Goal: Task Accomplishment & Management: Manage account settings

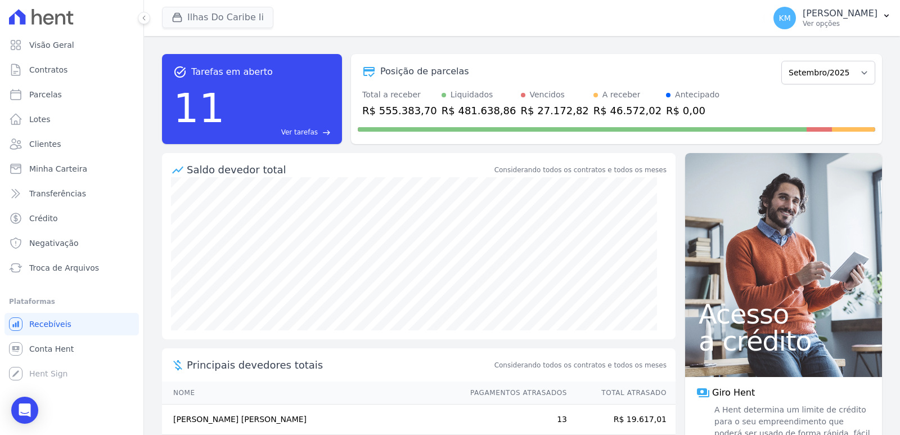
drag, startPoint x: 204, startPoint y: 2, endPoint x: 198, endPoint y: 17, distance: 16.2
click at [201, 7] on div "Ilhas Do Caribe Ii CONSTRUTORA FONTANIVE LIMITADA ILHAS DO CARIBE II TAJAHY RES…" at bounding box center [461, 17] width 598 height 37
click at [200, 21] on button "Ilhas Do Caribe Ii" at bounding box center [217, 17] width 111 height 21
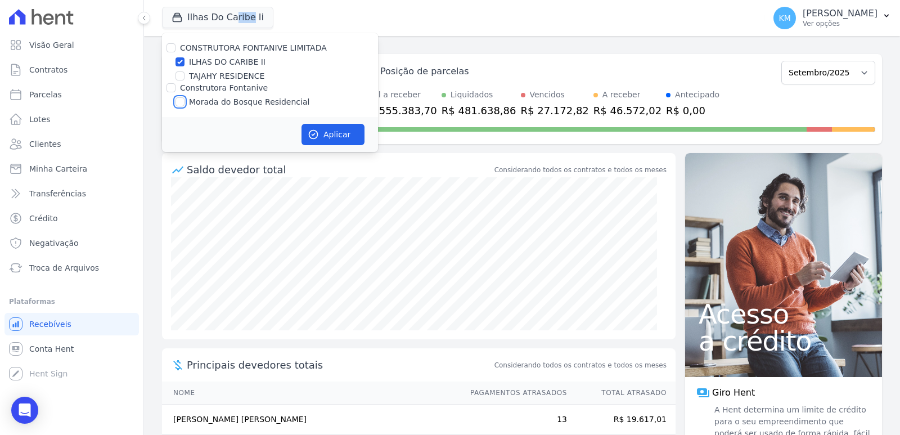
click at [183, 102] on input "Morada do Bosque Residencial" at bounding box center [179, 101] width 9 height 9
checkbox input "true"
click at [182, 61] on input "ILHAS DO CARIBE II" at bounding box center [179, 61] width 9 height 9
checkbox input "false"
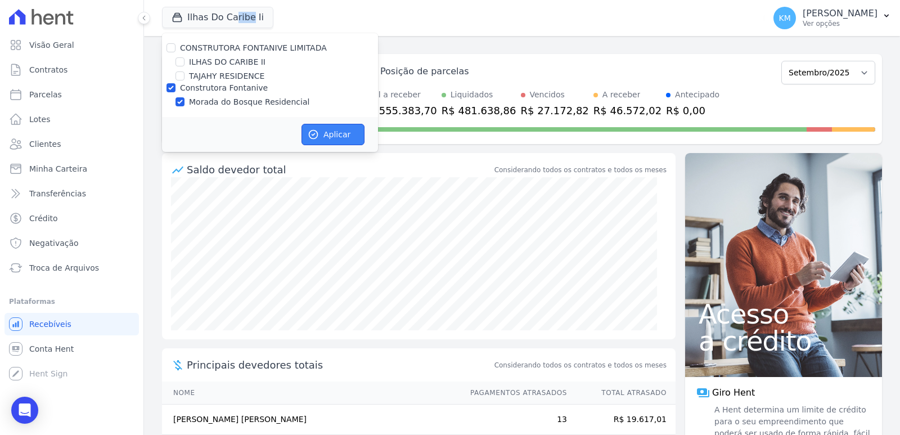
click at [333, 130] on button "Aplicar" at bounding box center [332, 134] width 63 height 21
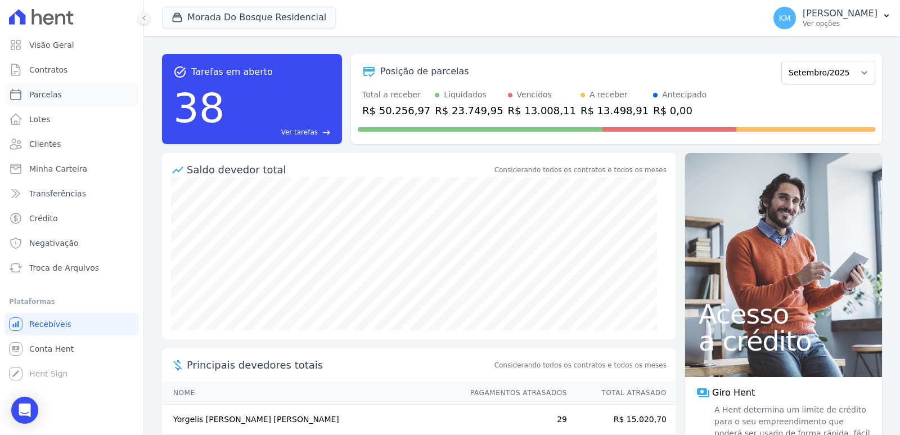
click at [52, 92] on span "Parcelas" at bounding box center [45, 94] width 33 height 11
select select
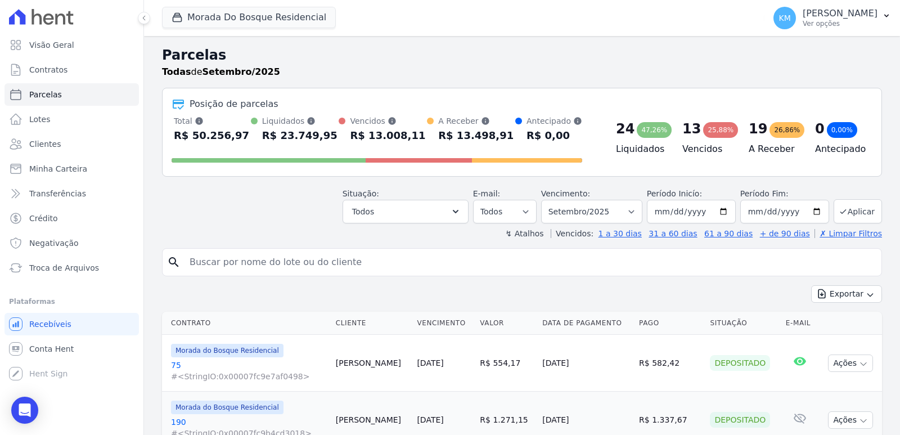
drag, startPoint x: 209, startPoint y: 278, endPoint x: 202, endPoint y: 269, distance: 11.2
click at [202, 269] on input "search" at bounding box center [530, 262] width 694 height 22
type input "[PERSON_NAME]"
select select
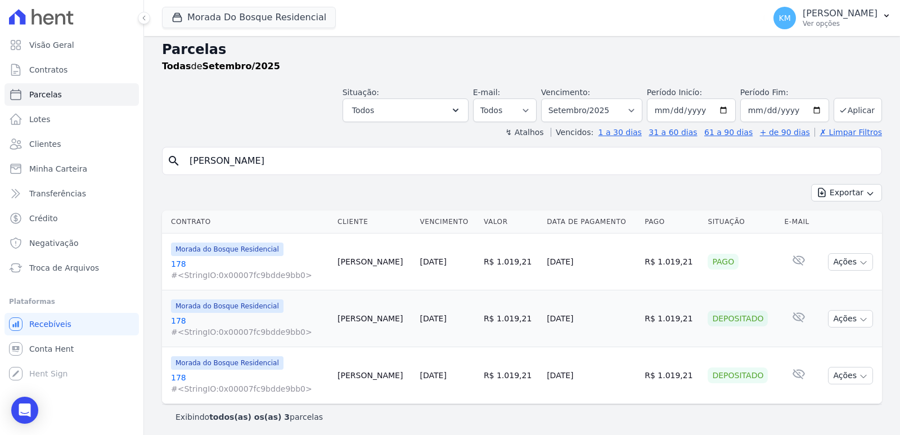
scroll to position [9, 0]
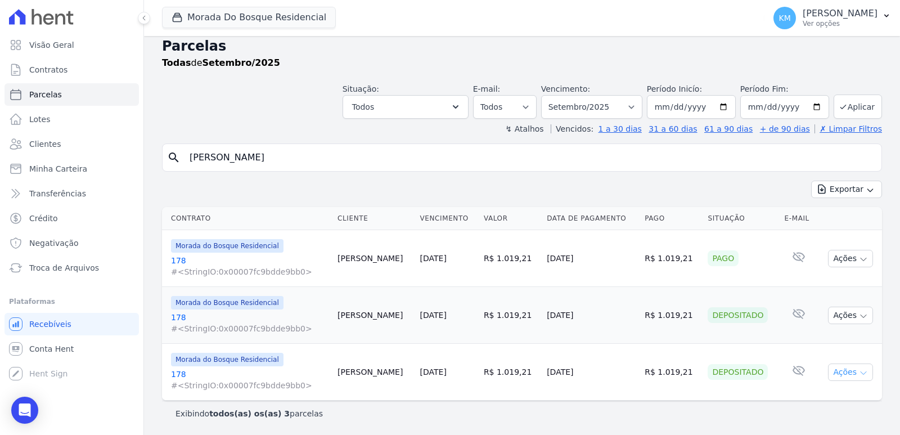
click at [859, 375] on icon "button" at bounding box center [863, 372] width 9 height 9
click at [808, 399] on link "Ver boleto" at bounding box center [846, 397] width 108 height 21
click at [859, 317] on icon "button" at bounding box center [863, 316] width 9 height 9
click at [814, 342] on link "Ver boleto" at bounding box center [846, 341] width 108 height 21
click at [836, 264] on button "Ações" at bounding box center [850, 258] width 45 height 17
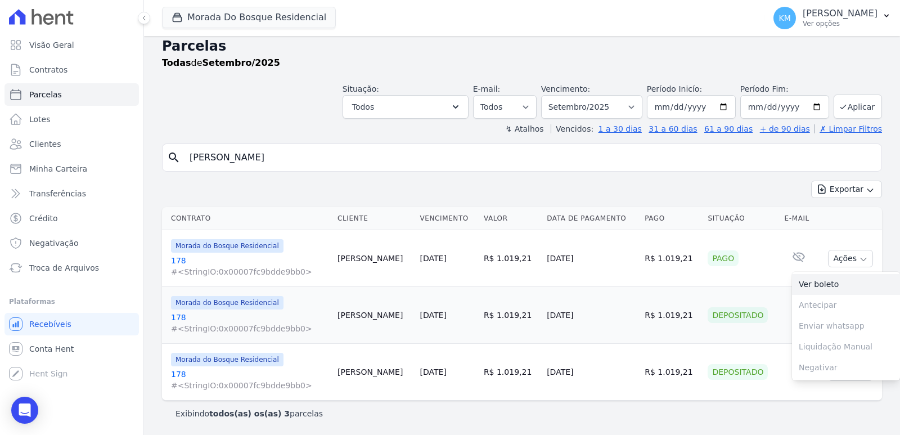
click at [797, 290] on link "Ver boleto" at bounding box center [846, 284] width 108 height 21
click at [621, 100] on select "Filtrar por período ──────── Todos os meses Janeiro/2024 Fevereiro/2024 Março/2…" at bounding box center [591, 107] width 101 height 24
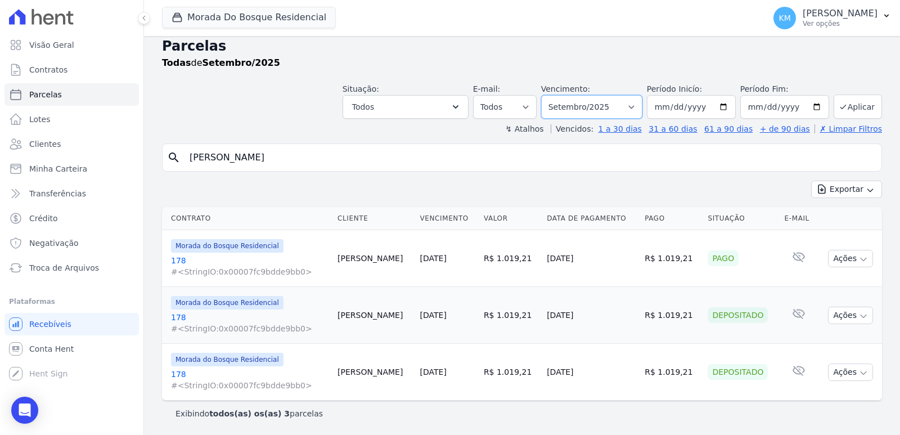
select select "08/2025"
click at [547, 95] on select "Filtrar por período ──────── Todos os meses Janeiro/2024 Fevereiro/2024 Março/2…" at bounding box center [591, 107] width 101 height 24
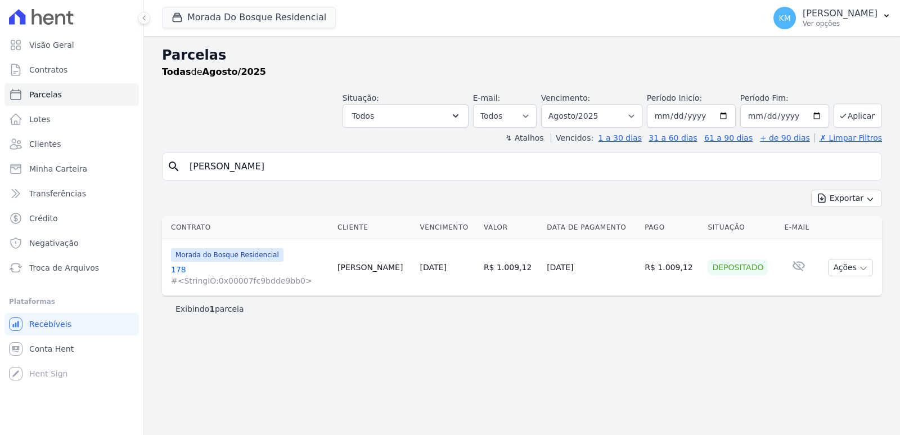
select select
click at [616, 117] on select "Filtrar por período ──────── Todos os meses Janeiro/2024 Fevereiro/2024 Março/2…" at bounding box center [591, 116] width 101 height 24
select select "09/2025"
click at [557, 104] on select "Filtrar por período ──────── Todos os meses Janeiro/2024 Fevereiro/2024 Março/2…" at bounding box center [591, 116] width 101 height 24
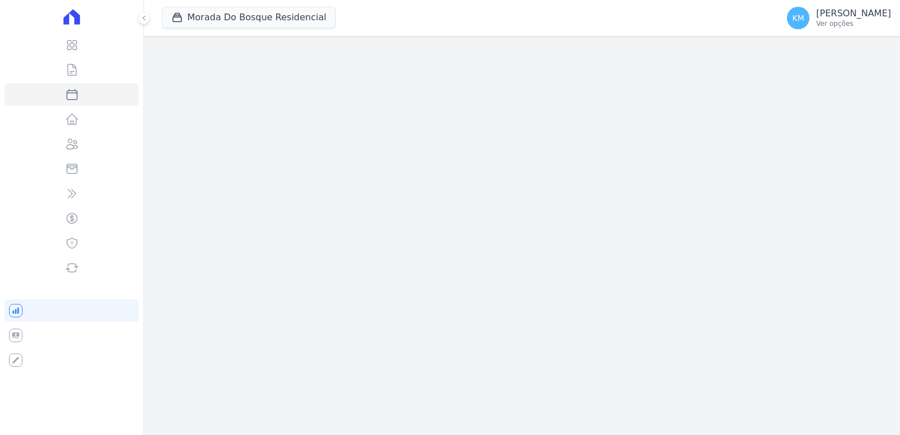
select select
